Goal: Transaction & Acquisition: Subscribe to service/newsletter

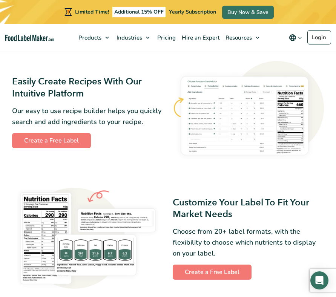
scroll to position [322, 0]
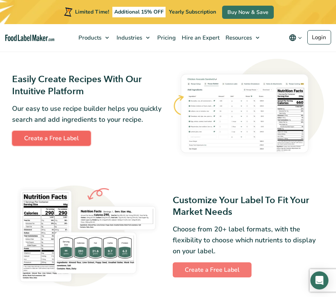
click at [63, 137] on link "Create a Free Label" at bounding box center [51, 138] width 79 height 15
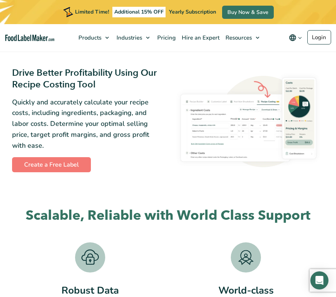
scroll to position [849, 0]
